Goal: Check status: Check status

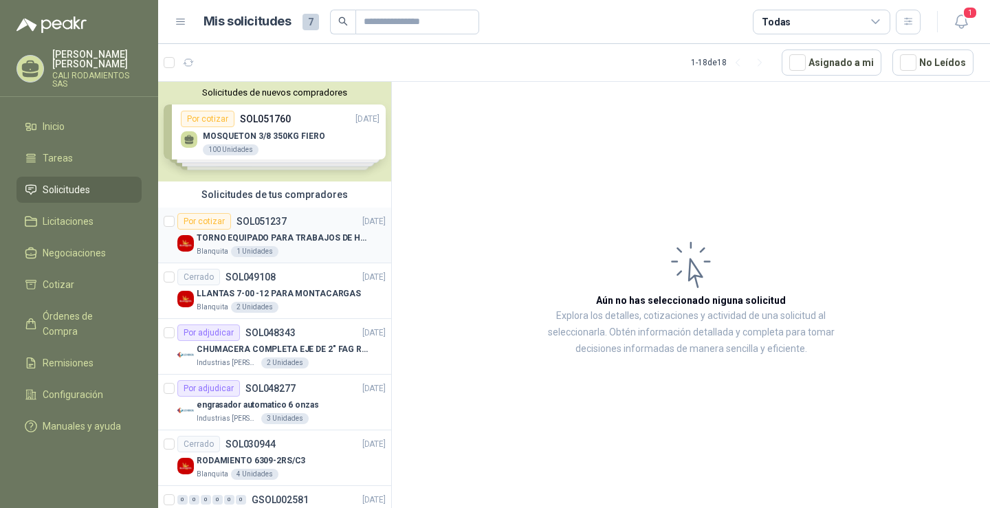
click at [345, 235] on p "TORNO EQUIPADO PARA TRABAJOS DE HASTA 1 METRO DE PRIMER O SEGUNDA MANO" at bounding box center [282, 238] width 171 height 13
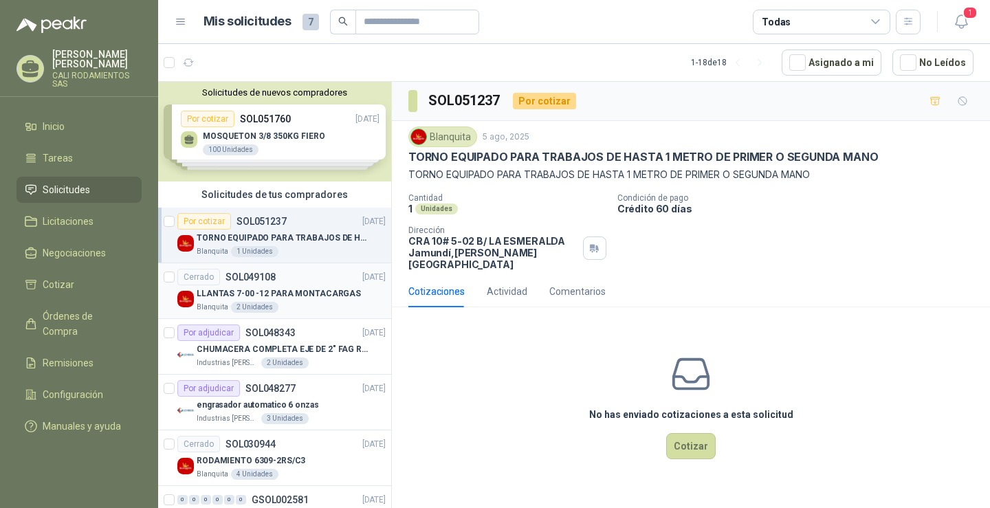
click at [304, 298] on p "LLANTAS 7-00 -12 PARA MONTACARGAS" at bounding box center [279, 293] width 164 height 13
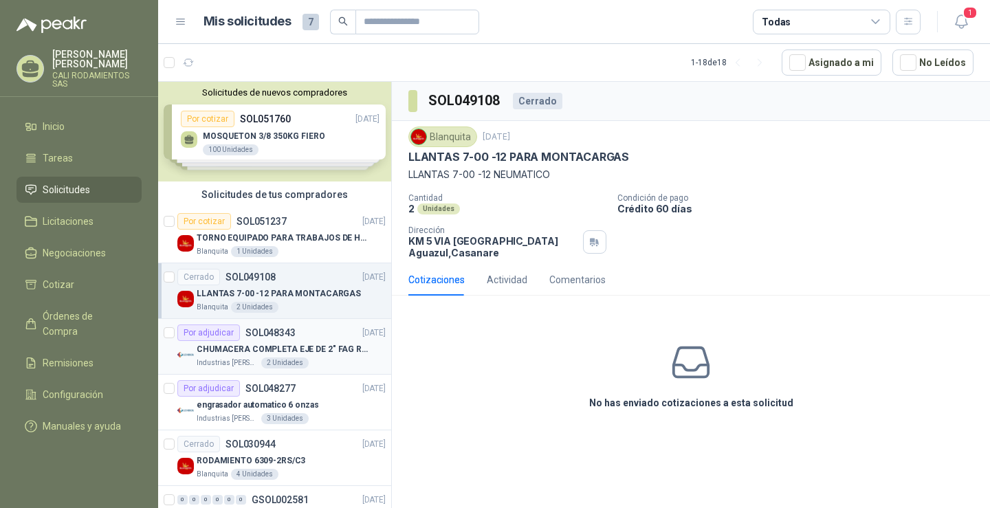
click at [292, 353] on p "CHUMACERA COMPLETA EJE DE 2" FAG REF: UCF211-32" at bounding box center [282, 349] width 171 height 13
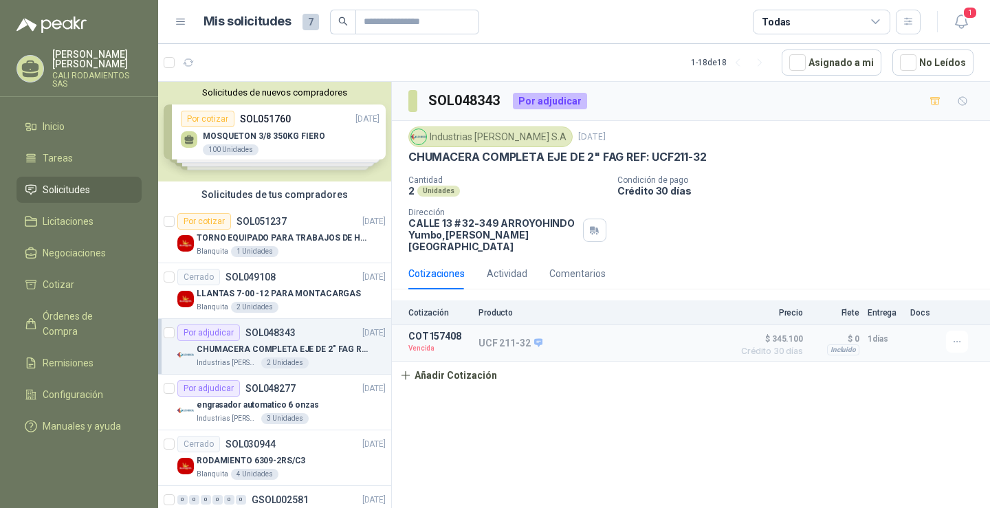
click at [548, 101] on div "Por adjudicar" at bounding box center [550, 101] width 74 height 16
drag, startPoint x: 548, startPoint y: 101, endPoint x: 538, endPoint y: 109, distance: 12.7
click at [538, 109] on div "SOL048343 Por adjudicar" at bounding box center [497, 101] width 179 height 22
click at [538, 110] on div "SOL048343 Por adjudicar" at bounding box center [497, 101] width 179 height 22
